Goal: Obtain resource: Download file/media

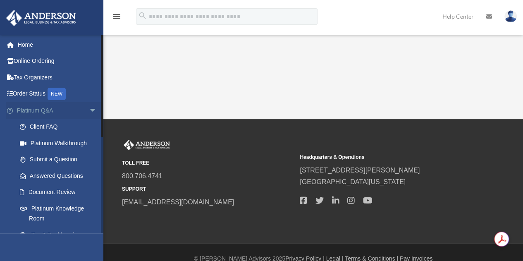
click at [89, 112] on span "arrow_drop_down" at bounding box center [97, 110] width 17 height 17
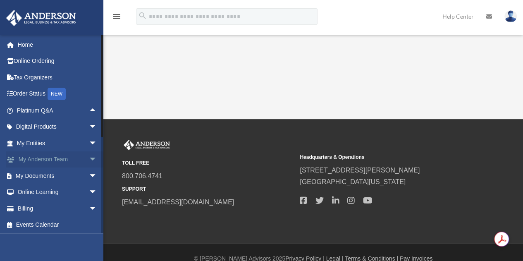
click at [39, 157] on link "My [PERSON_NAME] Team arrow_drop_down" at bounding box center [58, 159] width 104 height 17
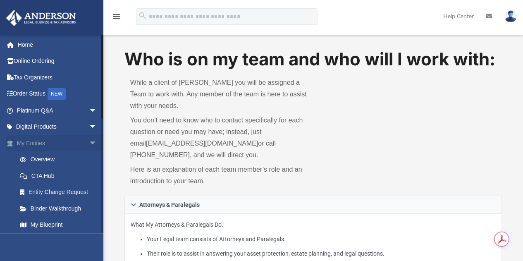
click at [89, 143] on span "arrow_drop_down" at bounding box center [97, 143] width 17 height 17
click at [89, 161] on span "arrow_drop_down" at bounding box center [97, 159] width 17 height 17
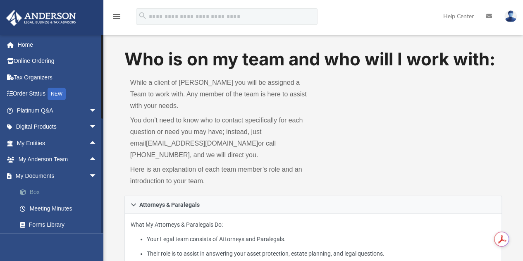
click at [32, 192] on link "Box" at bounding box center [61, 192] width 98 height 17
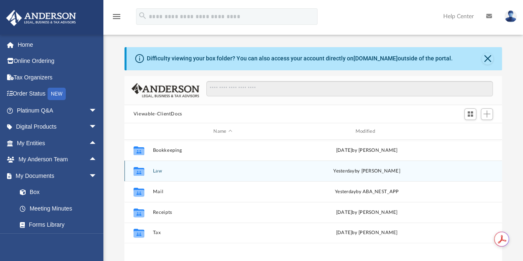
click at [160, 170] on button "Law" at bounding box center [222, 170] width 140 height 5
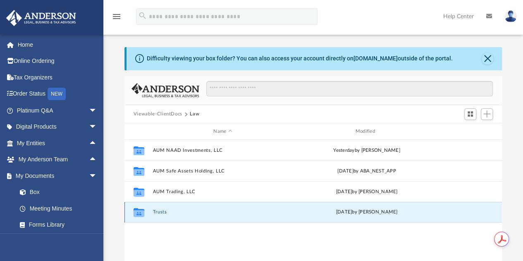
click at [162, 213] on button "Trusts" at bounding box center [222, 211] width 140 height 5
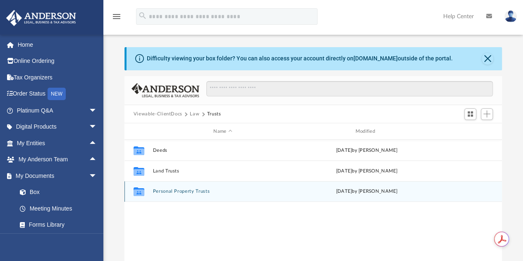
click at [164, 192] on button "Personal Property Trusts" at bounding box center [222, 191] width 140 height 5
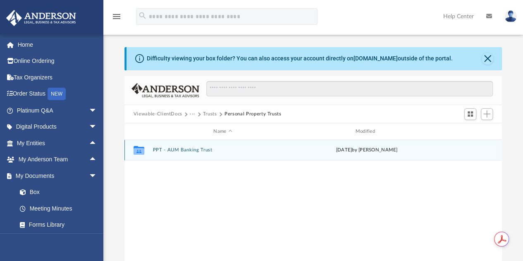
click at [170, 150] on button "PPT - AUM Banking Trust" at bounding box center [222, 149] width 140 height 5
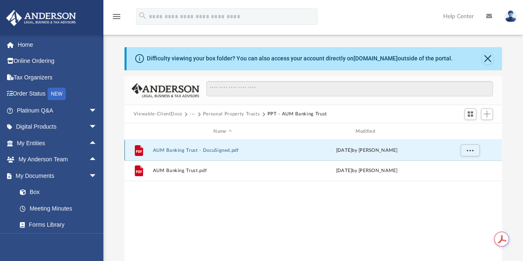
click at [191, 149] on button "AUM Banking Trust - DocuSigned.pdf" at bounding box center [222, 149] width 140 height 5
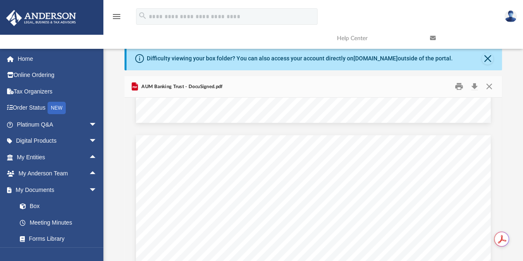
scroll to position [446, 0]
